Goal: Transaction & Acquisition: Purchase product/service

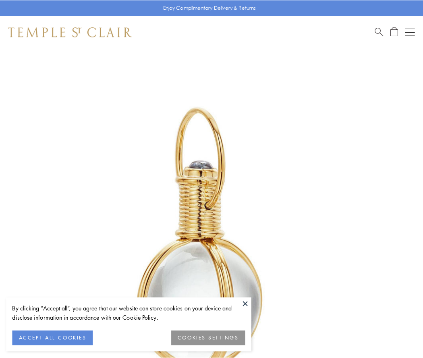
scroll to position [210, 0]
